Goal: Task Accomplishment & Management: Complete application form

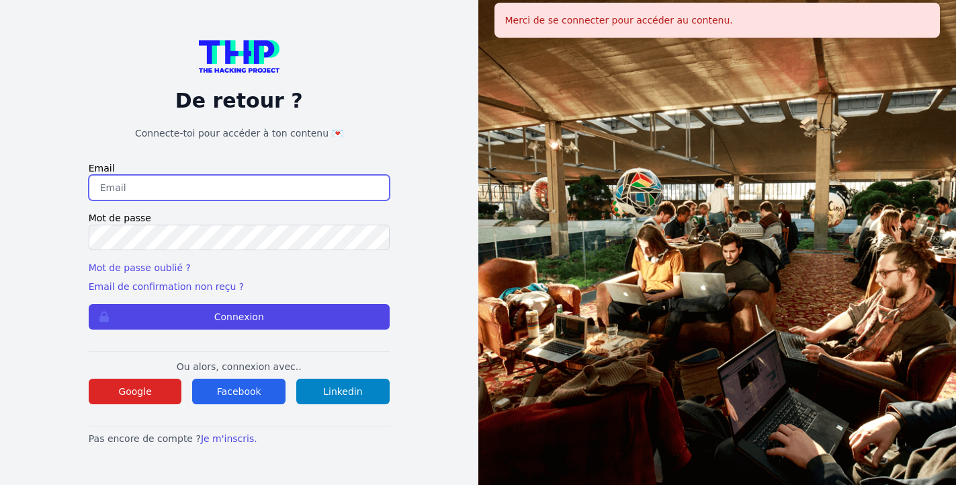
type input "[EMAIL_ADDRESS][DOMAIN_NAME]"
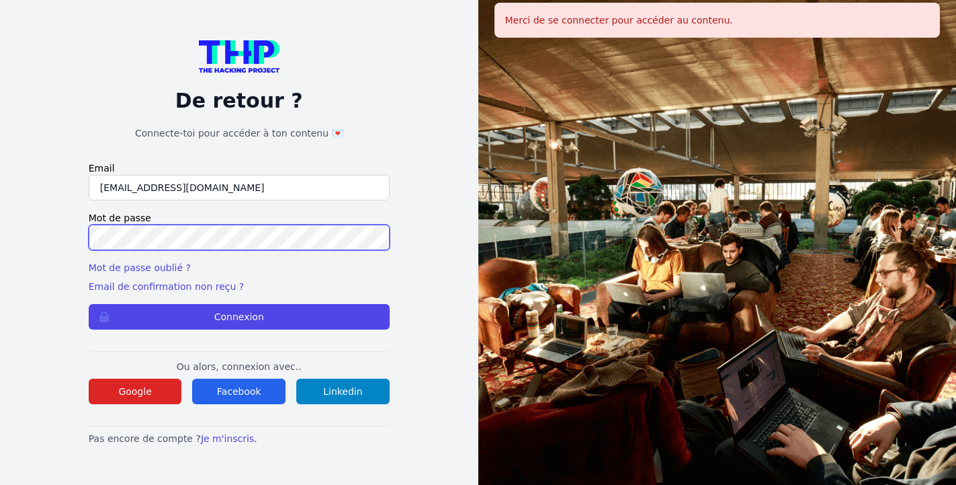
click at [239, 316] on button "Connexion" at bounding box center [239, 317] width 301 height 26
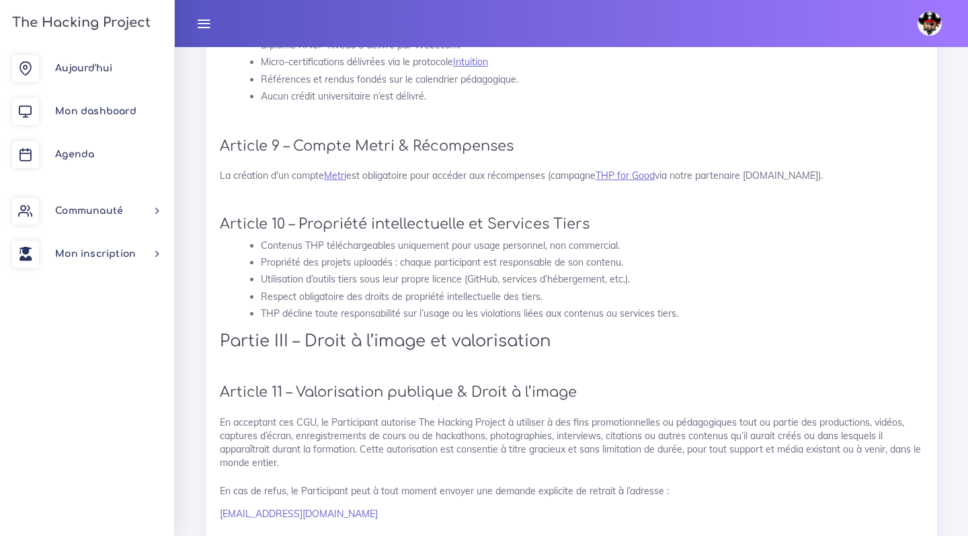
scroll to position [1303, 0]
click at [263, 304] on li "THP décline toute responsabilité sur l’usage ou les violations liées aux conten…" at bounding box center [592, 312] width 662 height 17
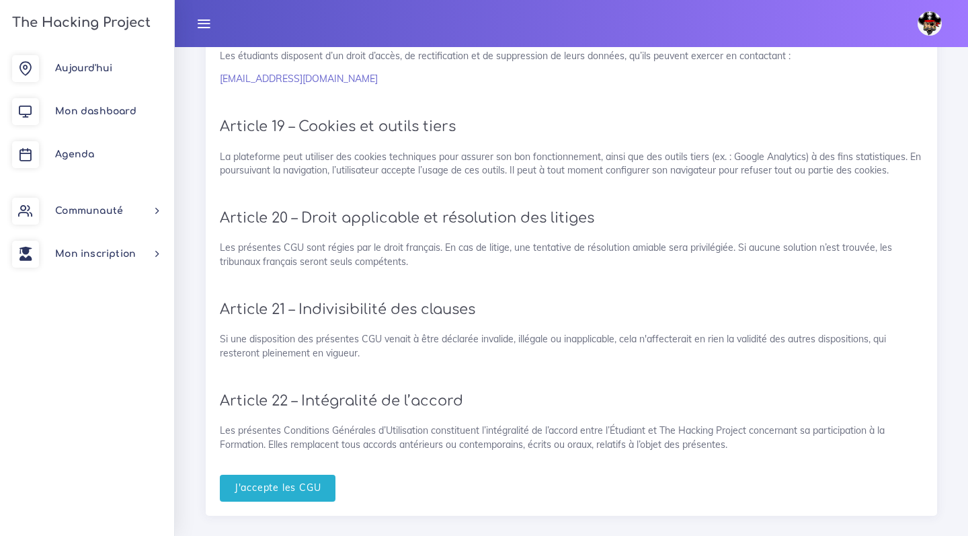
scroll to position [2792, 0]
click at [294, 475] on input "J'accepte les CGU" at bounding box center [278, 489] width 116 height 28
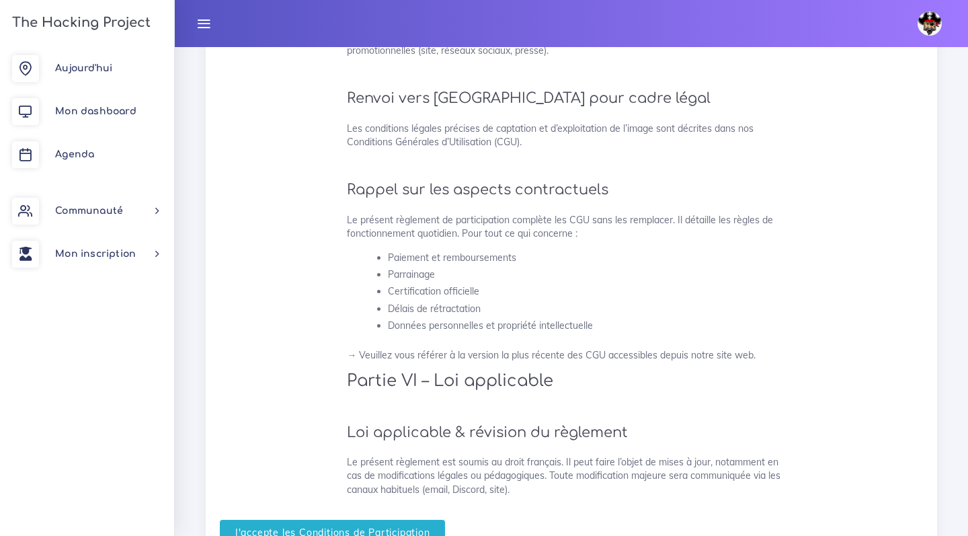
scroll to position [3313, 0]
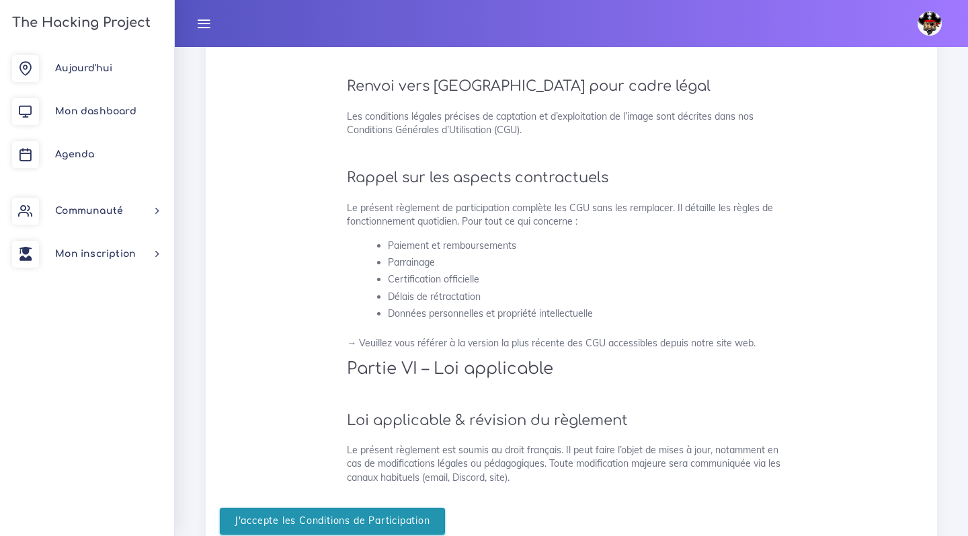
click at [294, 509] on input "J'accepte les Conditions de Participation" at bounding box center [332, 521] width 225 height 28
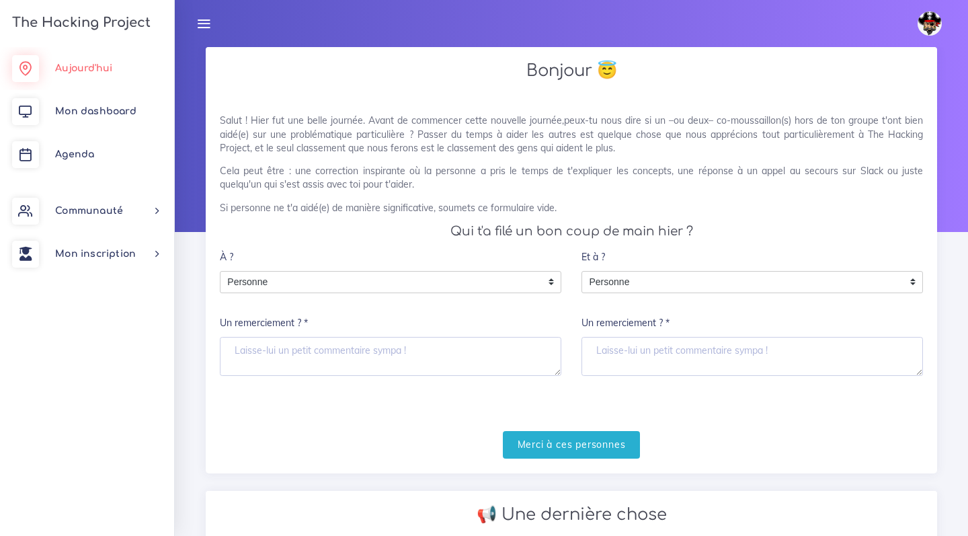
click at [90, 69] on span "Aujourd'hui" at bounding box center [83, 68] width 57 height 10
click at [85, 110] on span "Mon dashboard" at bounding box center [95, 111] width 81 height 10
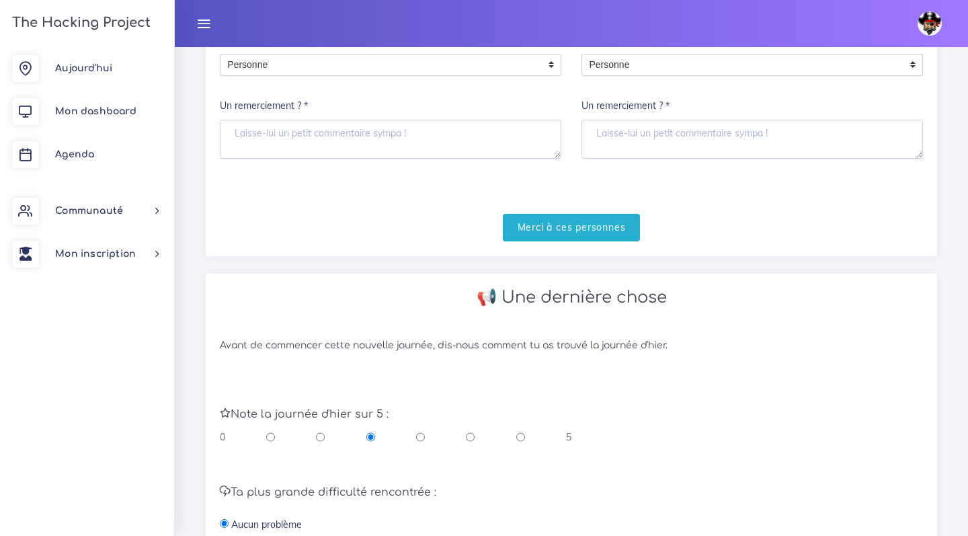
scroll to position [124, 0]
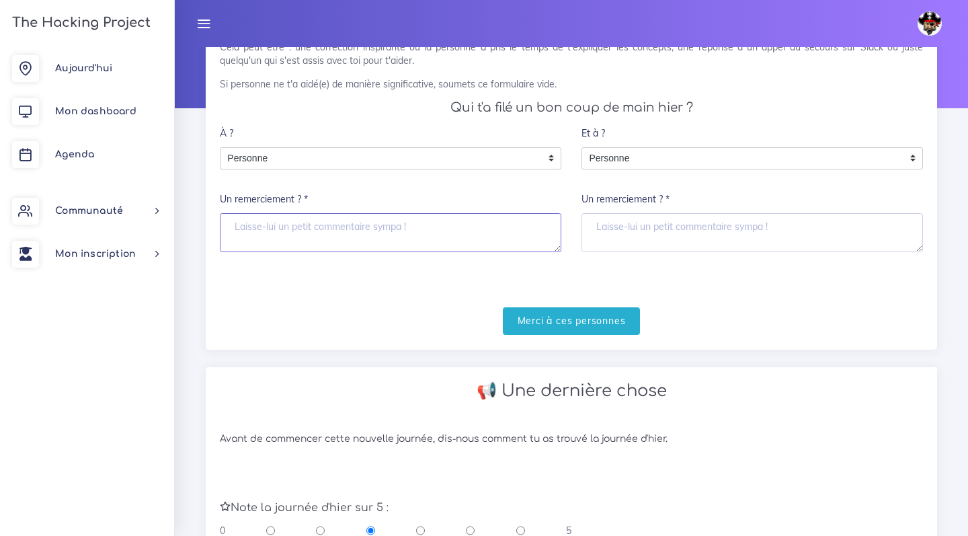
click at [507, 234] on textarea "Un remerciement ? *" at bounding box center [390, 232] width 341 height 39
type textarea "."
click at [710, 235] on textarea "Un remerciement ? *" at bounding box center [751, 232] width 341 height 39
type textarea "?"
click at [507, 224] on textarea "." at bounding box center [390, 232] width 341 height 39
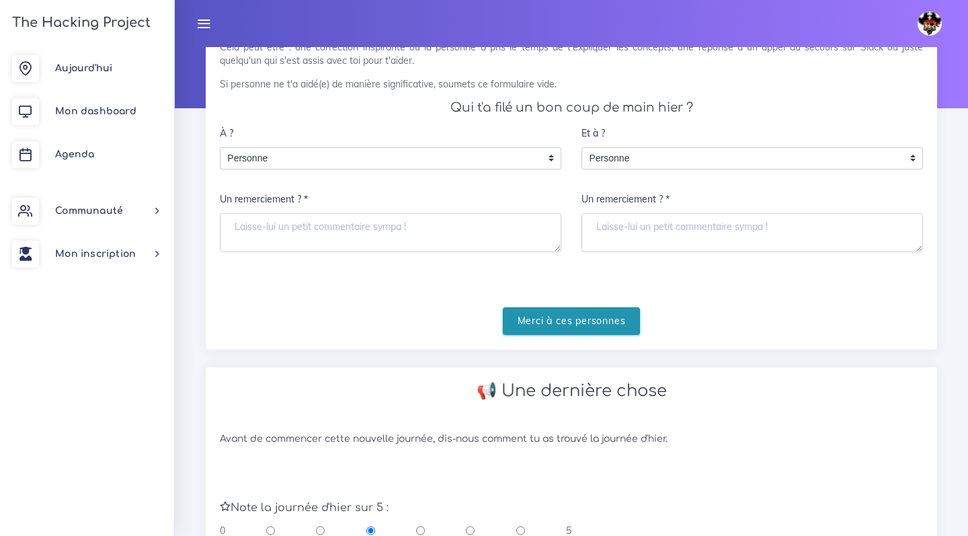
click at [565, 325] on input "Merci à ces personnes" at bounding box center [572, 321] width 138 height 28
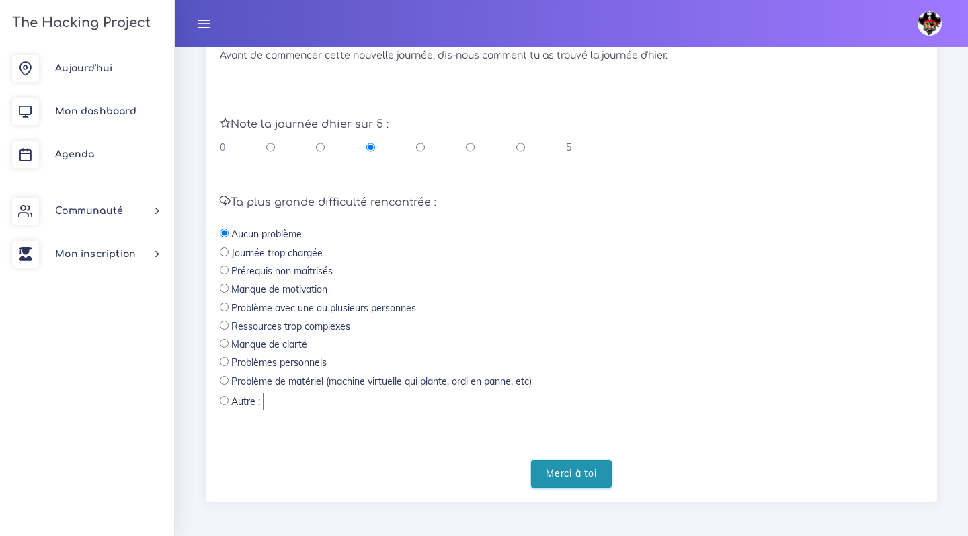
scroll to position [341, 0]
click at [548, 475] on input "Merci à toi" at bounding box center [571, 474] width 81 height 28
